Goal: Check status: Check status

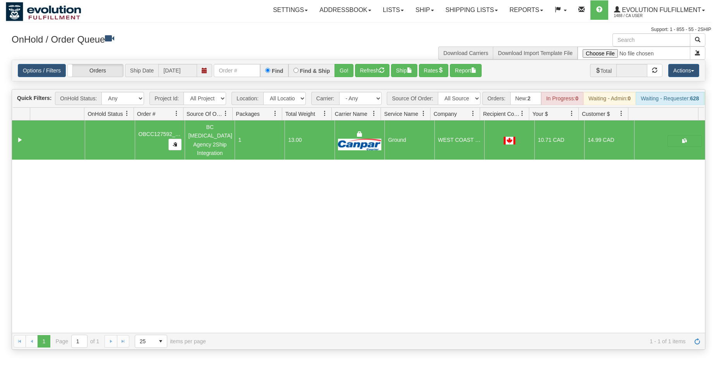
click at [420, 17] on link "Ship" at bounding box center [425, 9] width 30 height 19
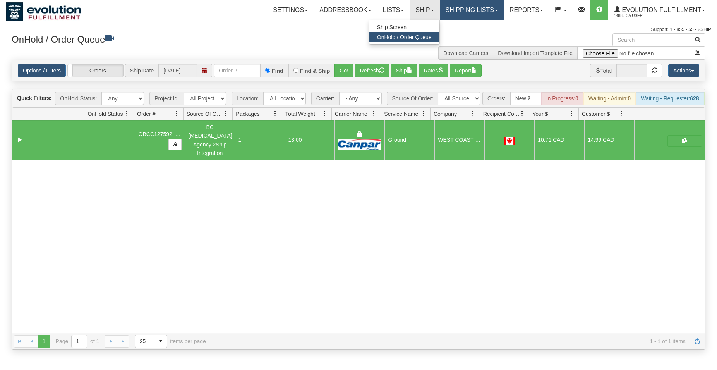
click at [450, 17] on link "Shipping lists" at bounding box center [472, 9] width 64 height 19
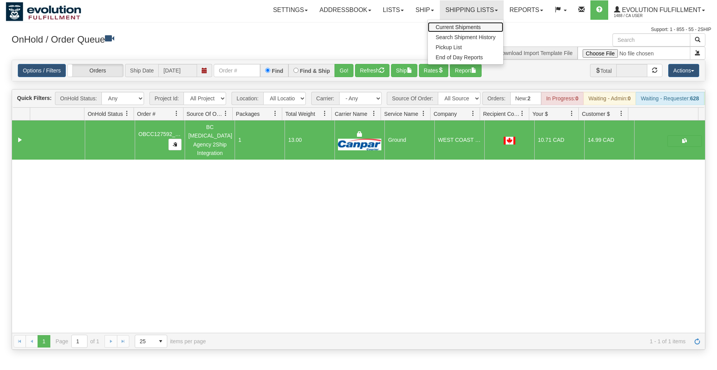
click at [446, 26] on span "Current Shipments" at bounding box center [458, 27] width 45 height 6
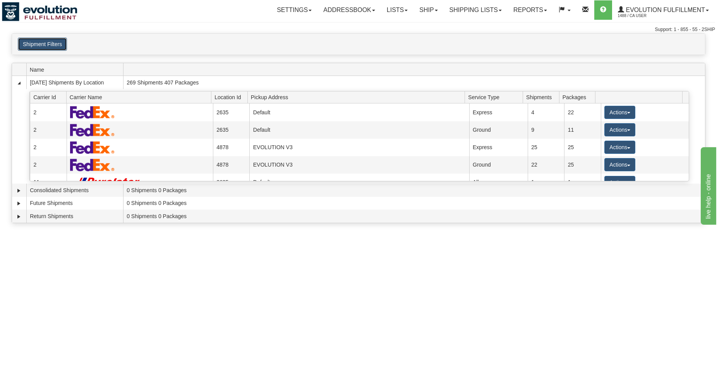
drag, startPoint x: 65, startPoint y: 44, endPoint x: 59, endPoint y: 42, distance: 6.0
click at [62, 44] on button "Shipment Filters" at bounding box center [42, 44] width 49 height 13
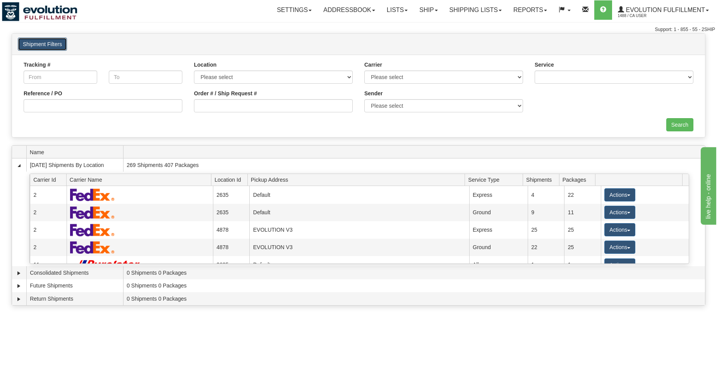
click at [59, 42] on button "Shipment Filters" at bounding box center [42, 44] width 49 height 13
click at [214, 110] on input "Order # / Ship Request #" at bounding box center [273, 105] width 159 height 13
type input "oro"
click at [686, 122] on input "Search" at bounding box center [680, 124] width 27 height 13
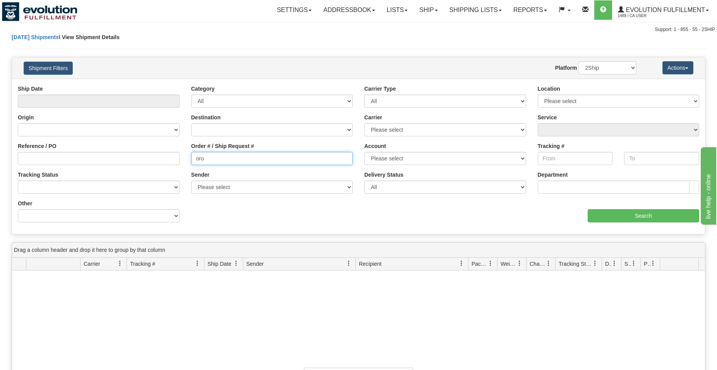
drag, startPoint x: 231, startPoint y: 160, endPoint x: -20, endPoint y: -33, distance: 316.2
click at [191, 152] on input "oro" at bounding box center [272, 158] width 162 height 13
type input "1084"
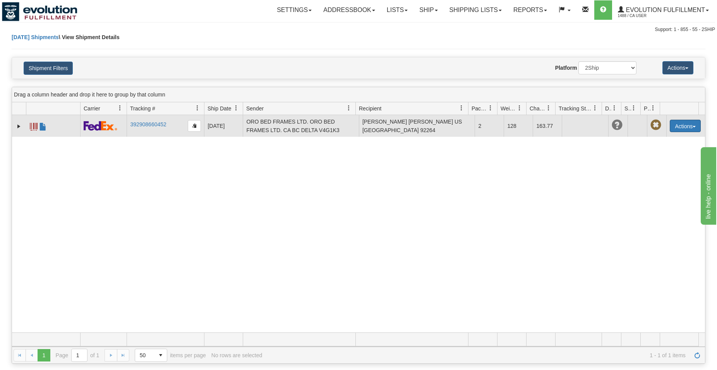
click at [674, 127] on button "Actions" at bounding box center [685, 126] width 31 height 12
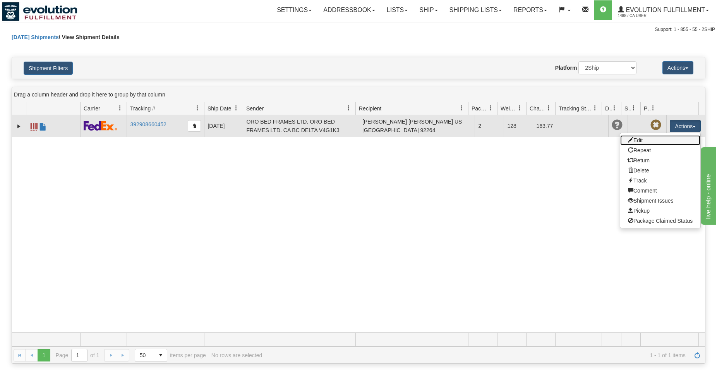
click at [667, 138] on link "Edit" at bounding box center [661, 140] width 80 height 10
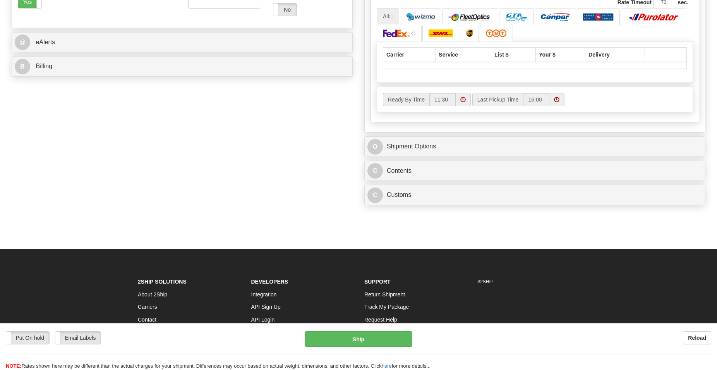
scroll to position [316, 0]
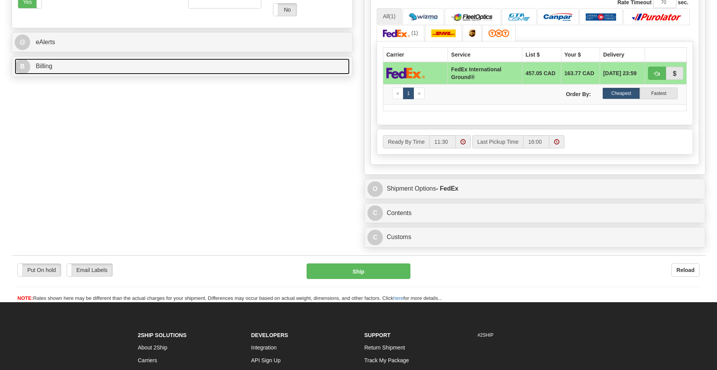
click at [137, 66] on link "B Billing" at bounding box center [182, 66] width 335 height 16
